Goal: Find specific page/section: Find specific page/section

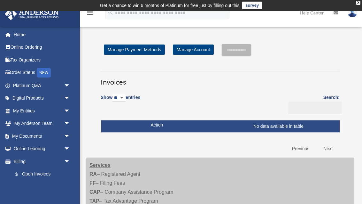
click at [70, 155] on span "arrow_drop_down" at bounding box center [70, 161] width 13 height 13
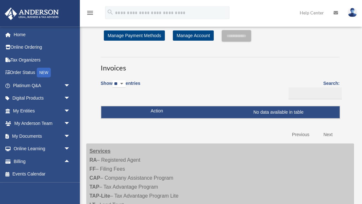
scroll to position [14, 0]
click at [69, 160] on span "arrow_drop_up" at bounding box center [70, 161] width 13 height 13
click at [41, 170] on link "$ Open Invoices" at bounding box center [41, 173] width 65 height 13
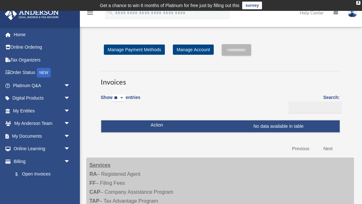
click at [20, 33] on link "Home" at bounding box center [41, 34] width 75 height 13
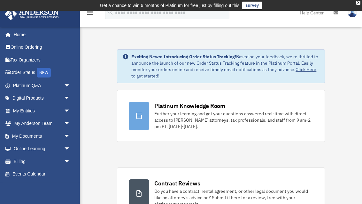
click at [59, 105] on link "My Entities arrow_drop_down" at bounding box center [41, 110] width 75 height 13
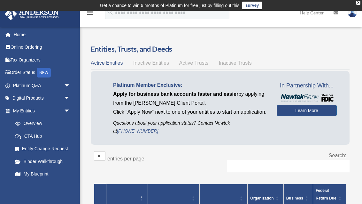
click at [22, 61] on link "Tax Organizers" at bounding box center [41, 59] width 75 height 13
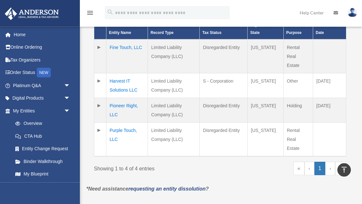
scroll to position [173, 0]
click at [116, 115] on td "Pioneer Right, LLC" at bounding box center [127, 109] width 42 height 25
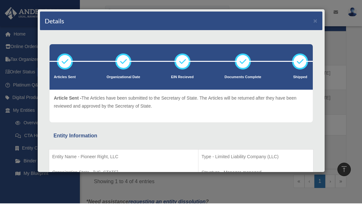
scroll to position [0, 0]
click at [317, 20] on button "×" at bounding box center [315, 21] width 4 height 7
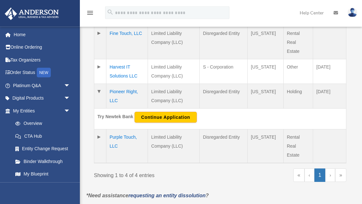
scroll to position [187, 0]
click at [116, 101] on td "Pioneer Right, LLC" at bounding box center [127, 95] width 42 height 25
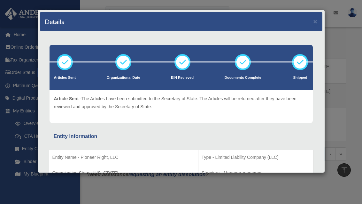
click at [314, 20] on button "×" at bounding box center [315, 21] width 4 height 7
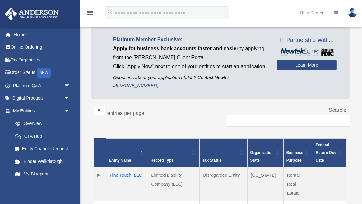
scroll to position [0, 0]
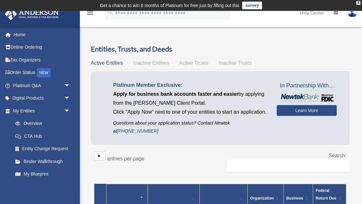
click at [25, 35] on link "Home" at bounding box center [41, 34] width 75 height 13
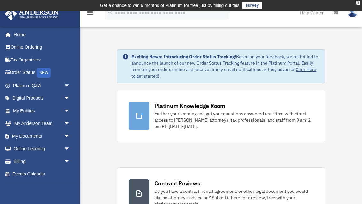
click at [64, 136] on span "arrow_drop_down" at bounding box center [70, 135] width 13 height 13
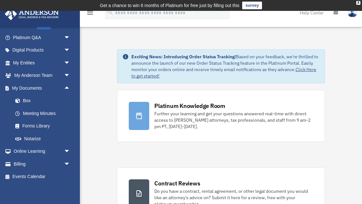
scroll to position [47, 0]
click at [37, 116] on link "Meeting Minutes" at bounding box center [44, 113] width 71 height 13
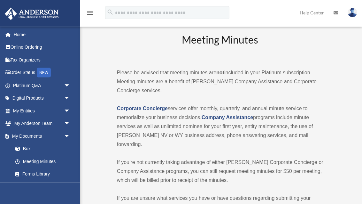
scroll to position [12, 0]
click at [48, 173] on link "Forms Library" at bounding box center [44, 173] width 71 height 13
